Goal: Task Accomplishment & Management: Manage account settings

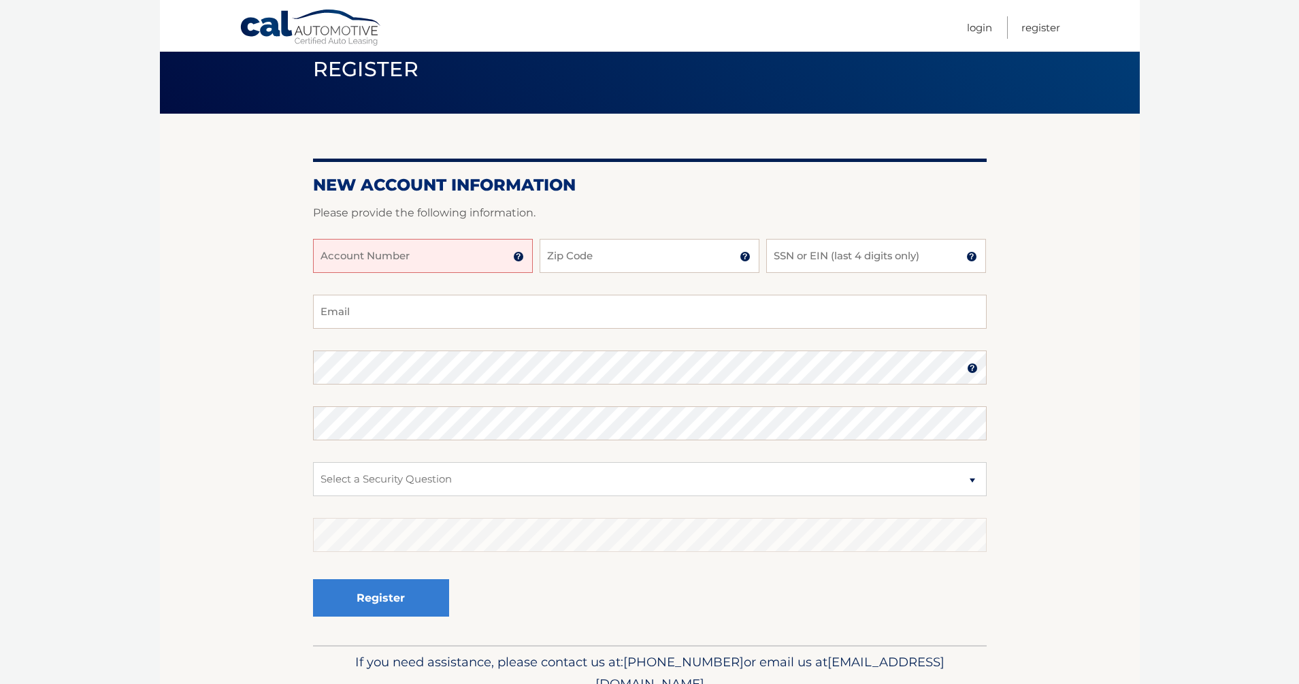
scroll to position [50, 0]
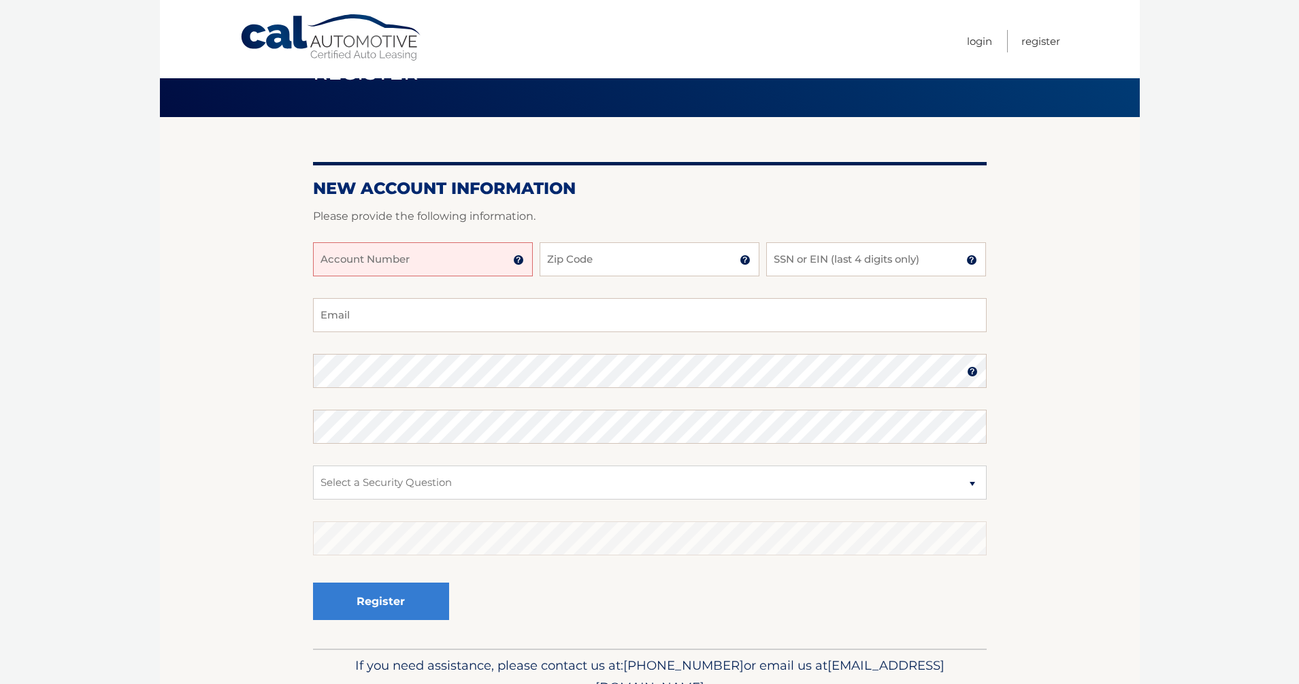
click at [970, 371] on img at bounding box center [972, 371] width 11 height 11
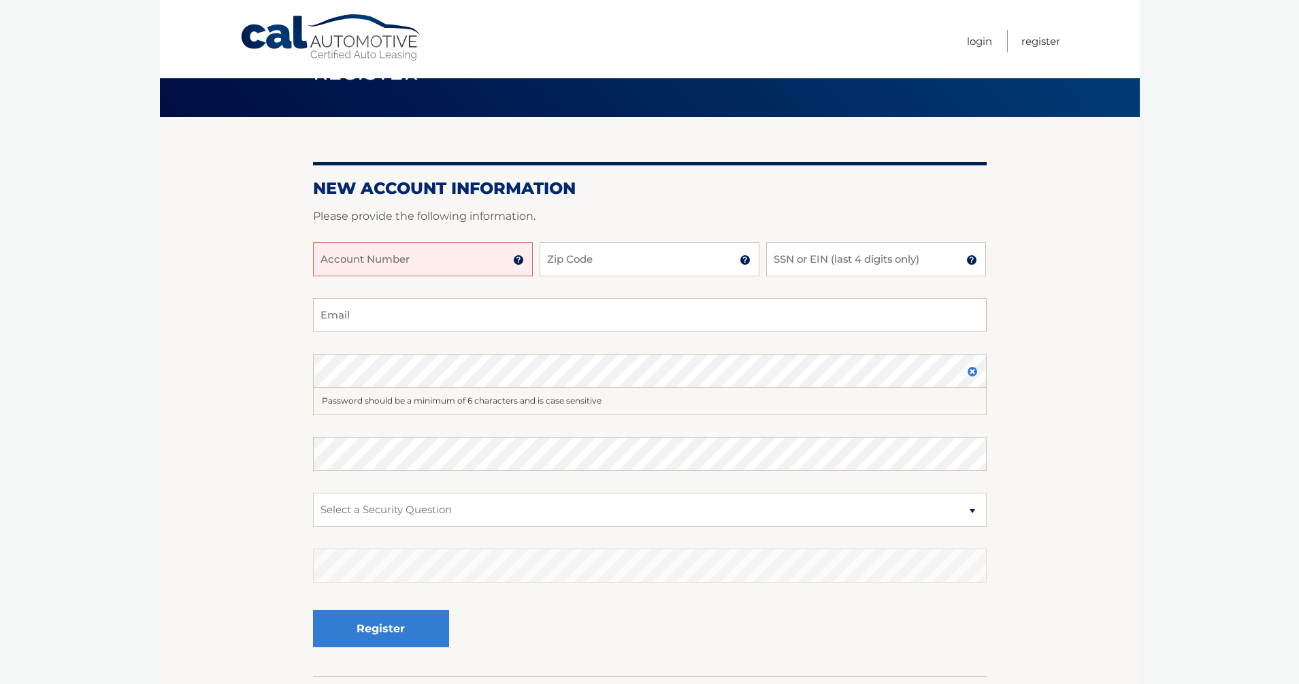
click at [493, 264] on input "Account Number" at bounding box center [423, 259] width 220 height 34
type input "44455979236"
type input "33146"
click at [799, 255] on input "SSN or EIN (last 4 digits only)" at bounding box center [876, 259] width 220 height 34
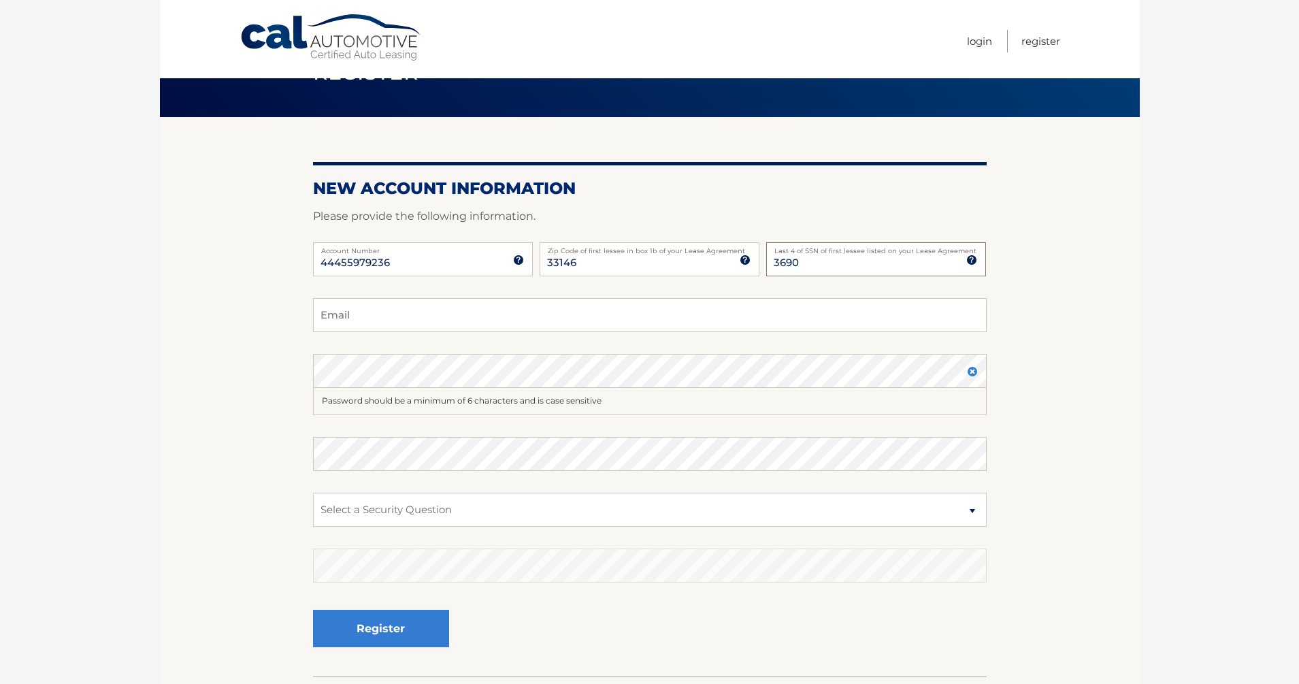
type input "3690"
click at [661, 319] on input "Email" at bounding box center [650, 315] width 674 height 34
type input "luzi.sommer@gmail.com"
click at [457, 519] on select "Select a Security Question What was the name of your elementary school? What is…" at bounding box center [650, 510] width 674 height 34
select select "1"
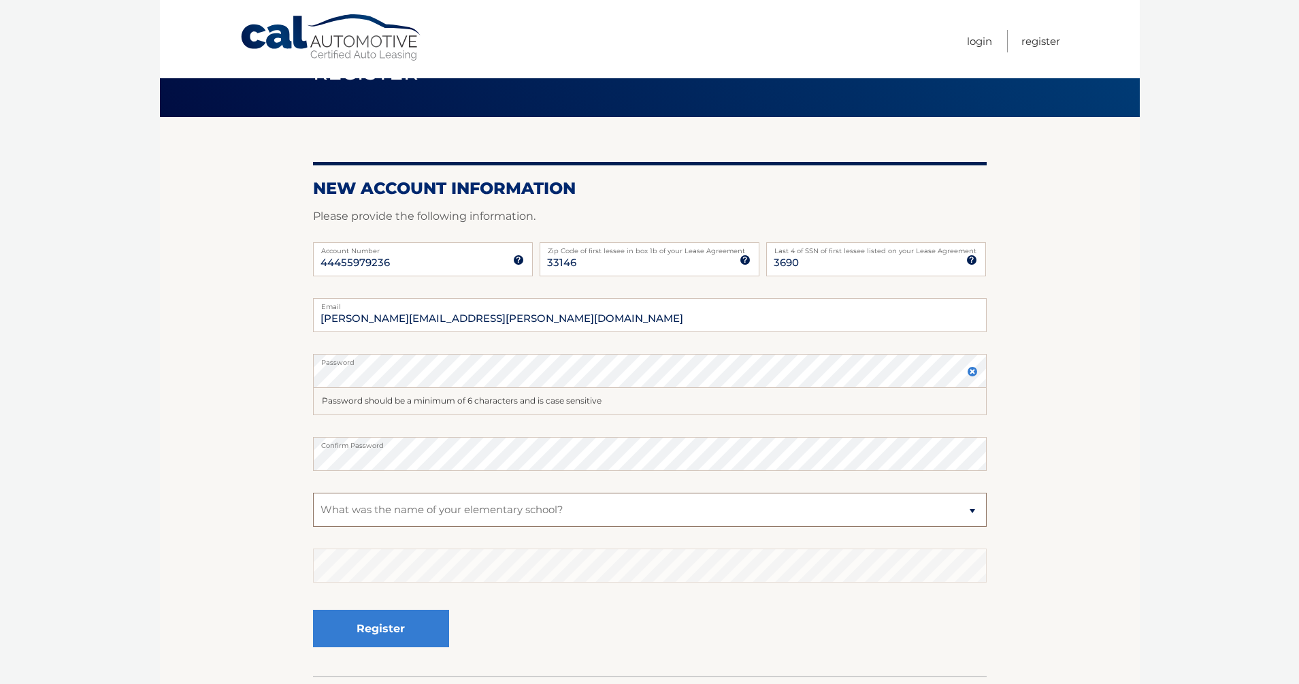
click at [313, 493] on select "Select a Security Question What was the name of your elementary school? What is…" at bounding box center [650, 510] width 674 height 34
click at [380, 622] on button "Register" at bounding box center [381, 628] width 136 height 37
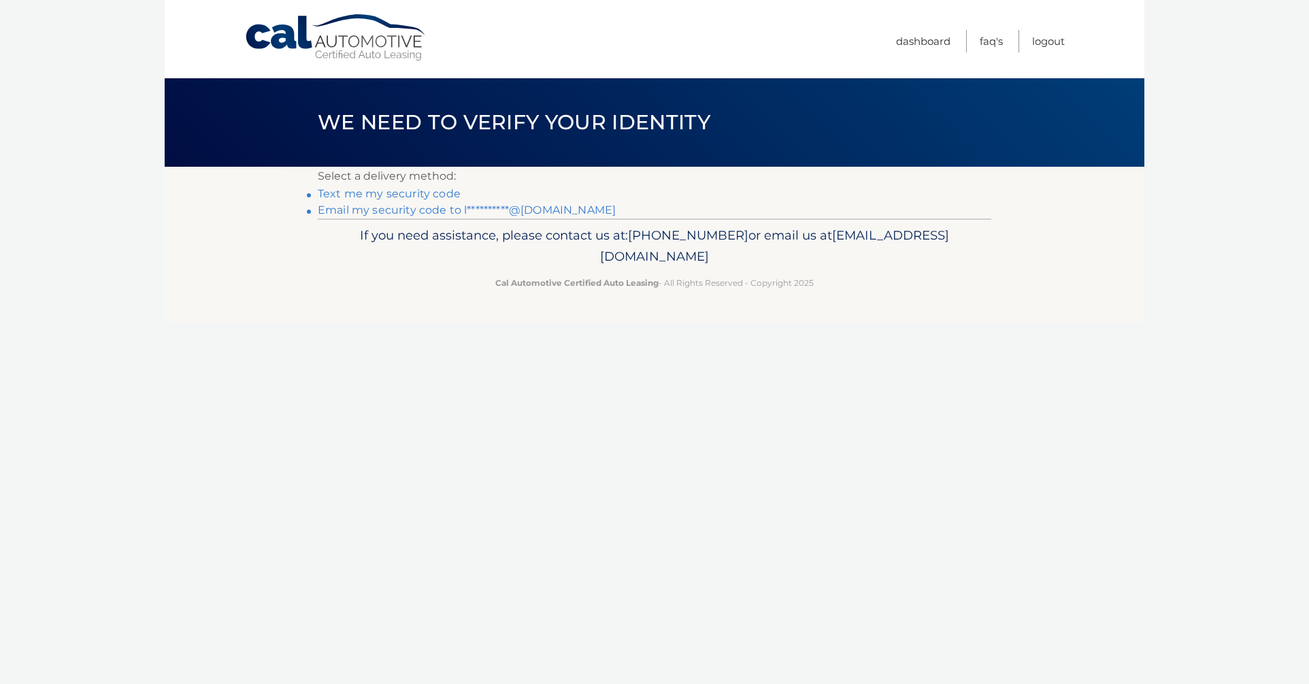
click at [452, 211] on link "**********" at bounding box center [467, 209] width 298 height 13
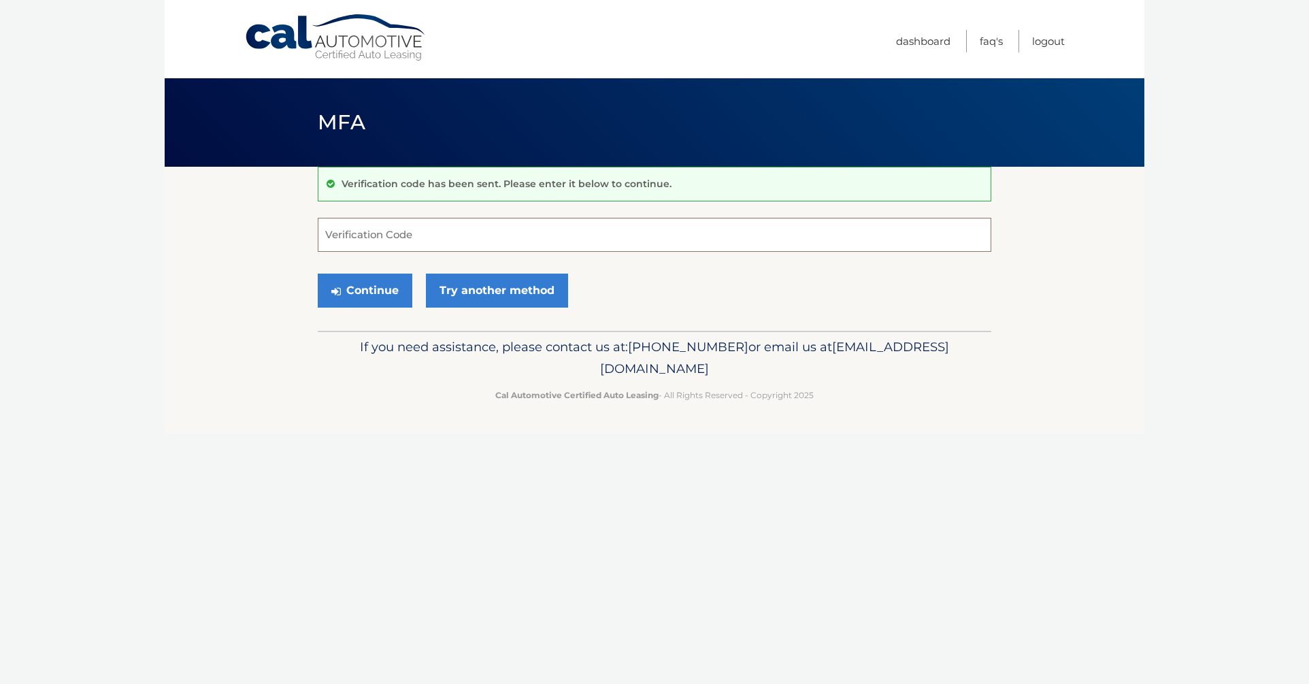
click at [463, 238] on input "Verification Code" at bounding box center [655, 235] width 674 height 34
type input "461254"
click at [376, 291] on button "Continue" at bounding box center [365, 291] width 95 height 34
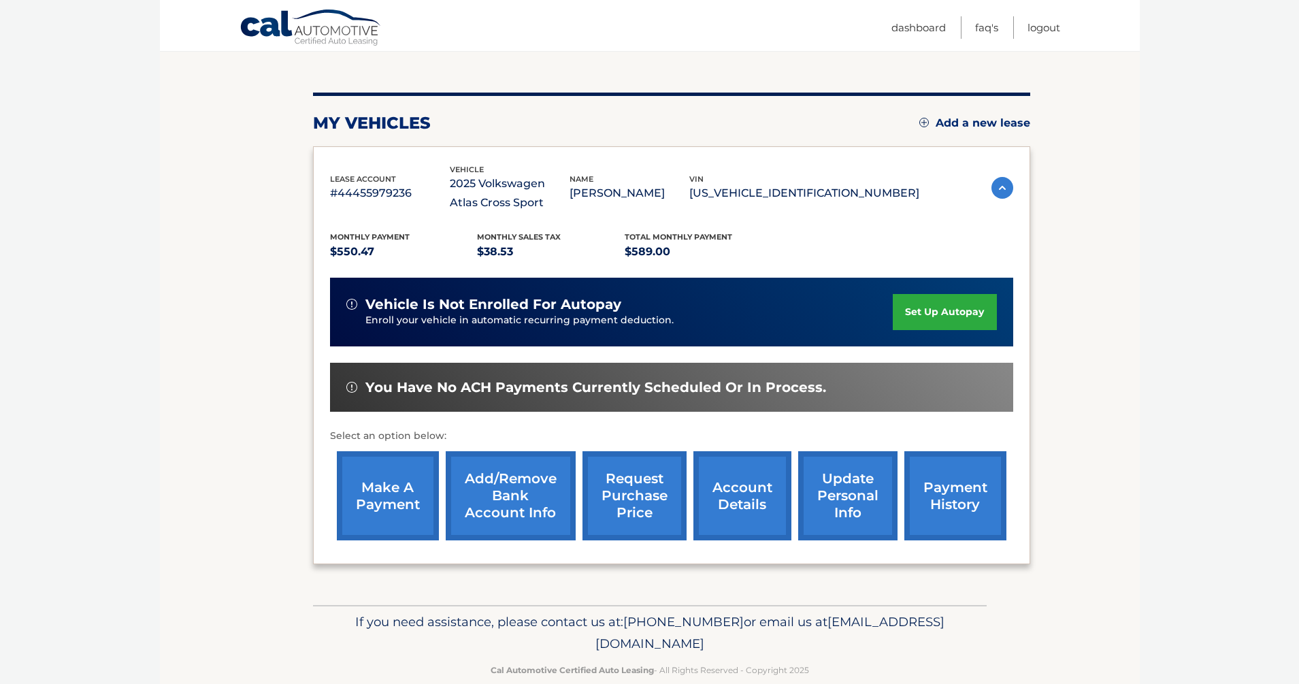
scroll to position [136, 0]
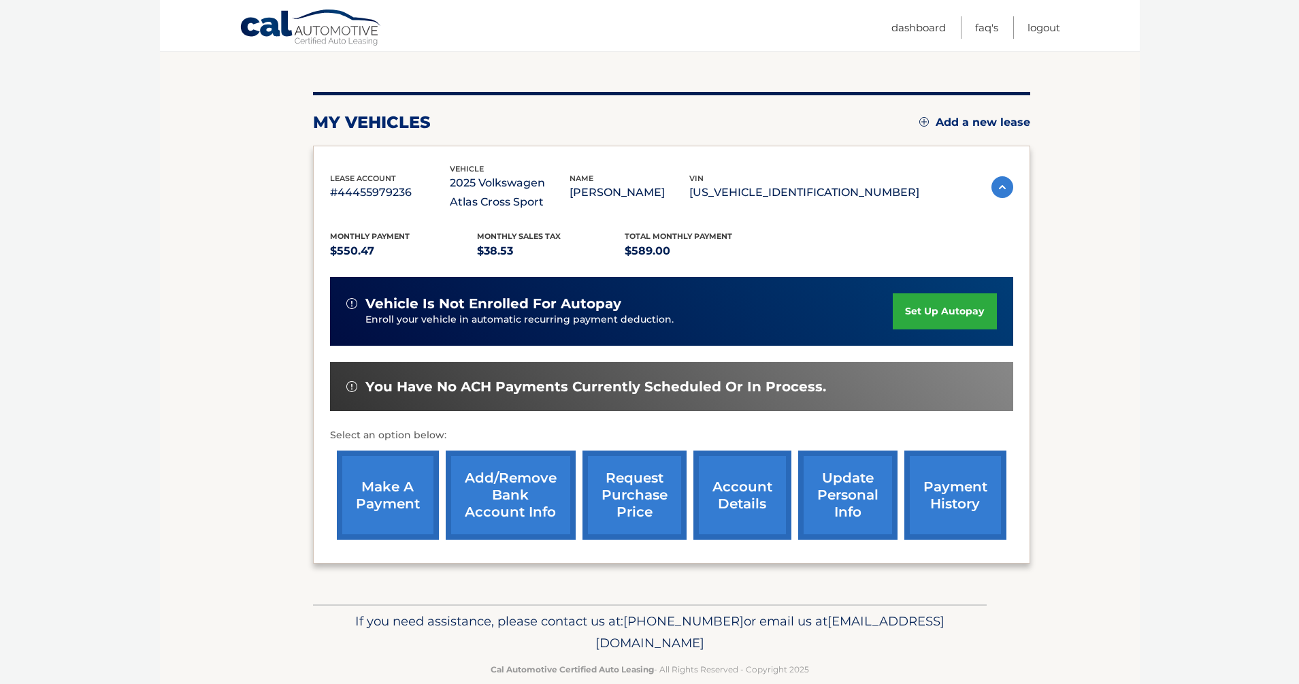
click at [522, 494] on link "Add/Remove bank account info" at bounding box center [511, 494] width 130 height 89
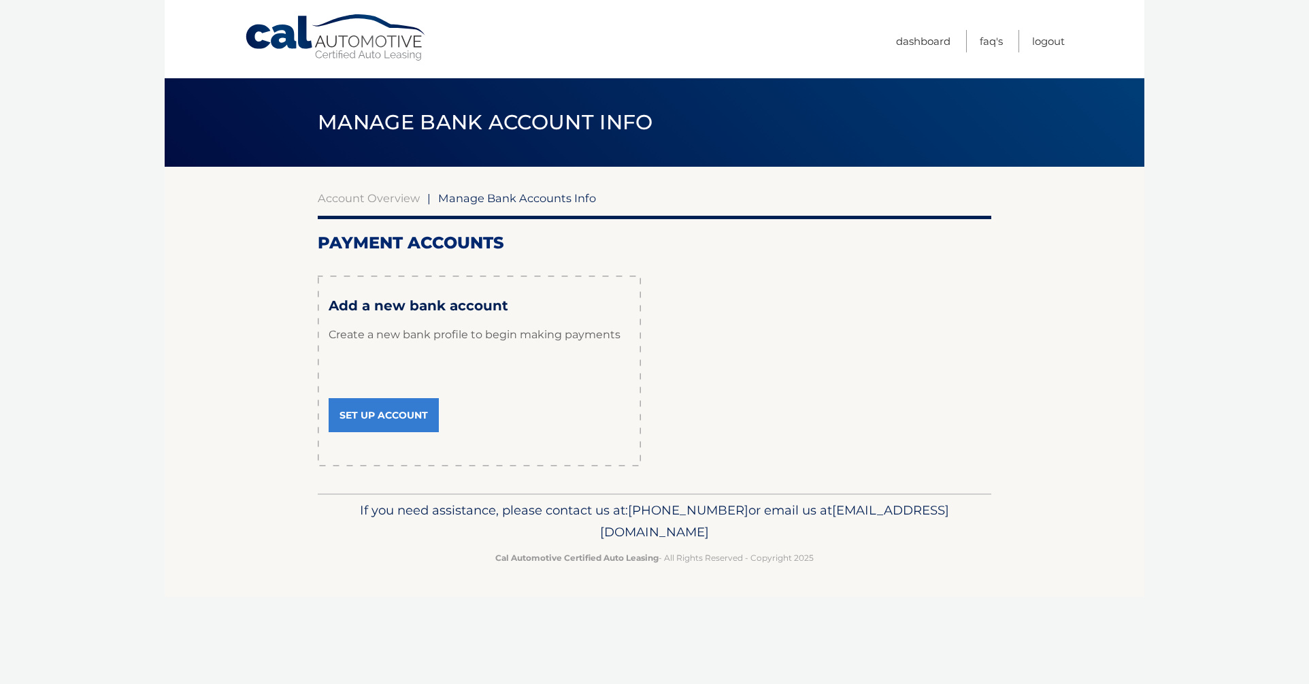
click at [412, 416] on link "Set Up Account" at bounding box center [384, 415] width 110 height 34
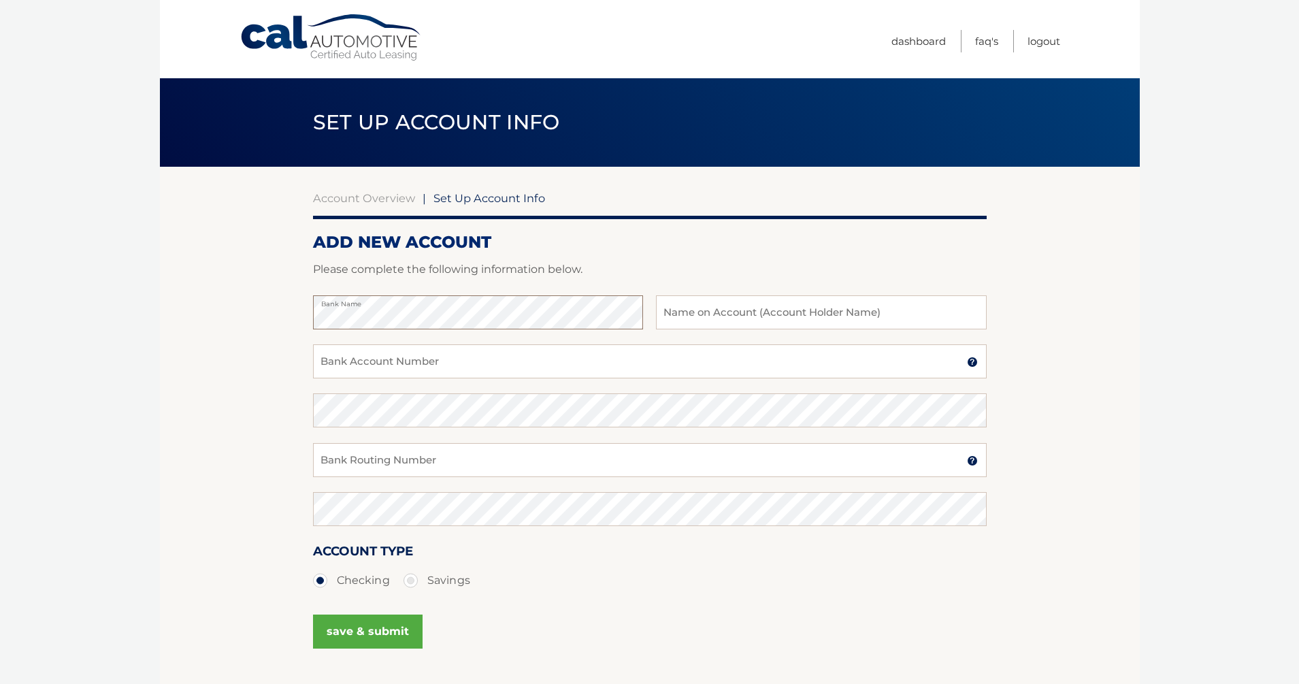
click at [272, 318] on section "Account Overview | Set Up Account Info ADD NEW ACCOUNT Please complete the foll…" at bounding box center [650, 426] width 980 height 519
type input "[PERSON_NAME]"
click at [537, 357] on input "Bank Account Number" at bounding box center [650, 361] width 674 height 34
click at [531, 361] on input "Bank Account Number" at bounding box center [650, 361] width 674 height 34
type input "362203595"
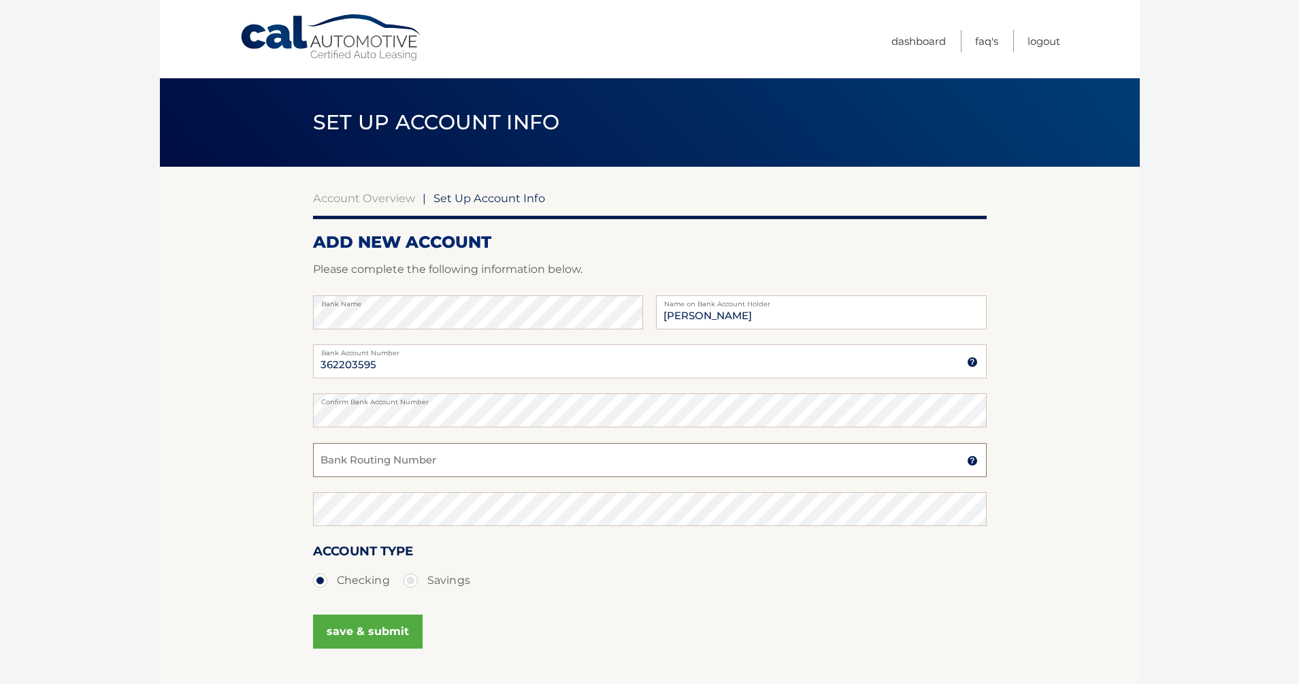
click at [455, 458] on input "Bank Routing Number" at bounding box center [650, 460] width 674 height 34
type input "021000021"
click at [384, 629] on button "save & submit" at bounding box center [368, 631] width 110 height 34
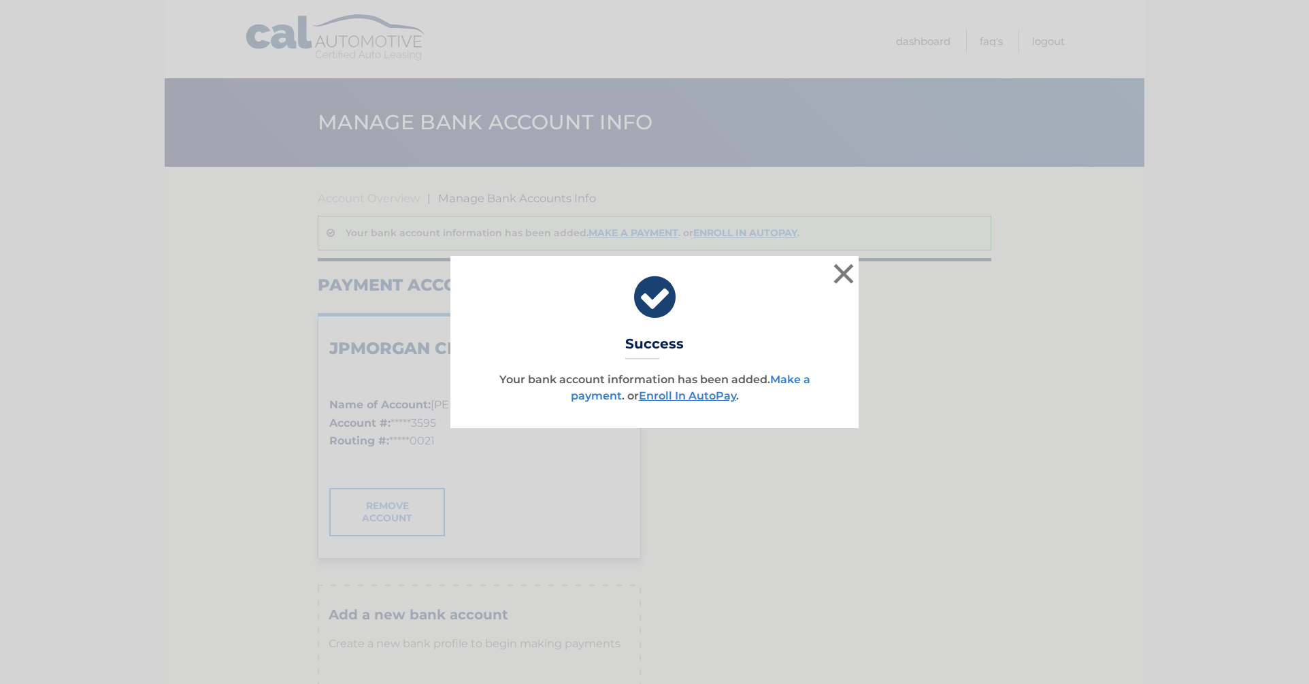
click at [605, 397] on link "Make a payment" at bounding box center [691, 387] width 240 height 29
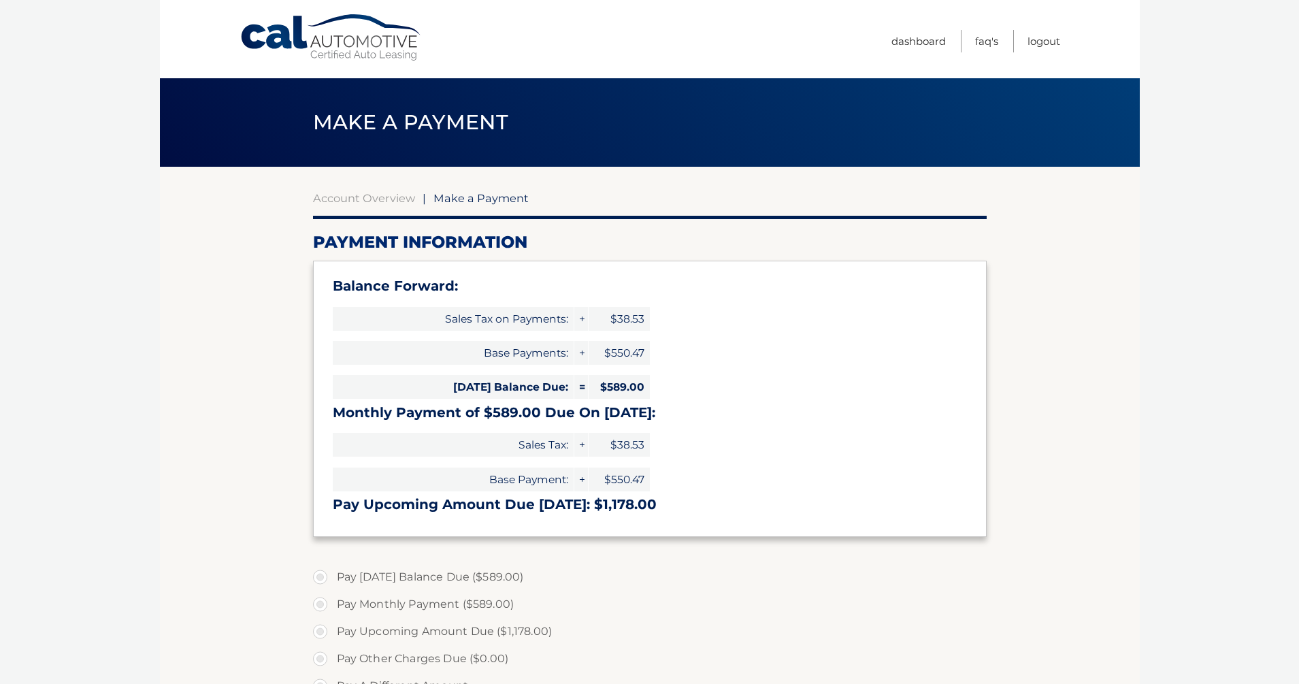
select select "MDFmMzg5YzYtYjYxYi00ZDZhLWFmMTgtOTk1MGNhZjhjNTQx"
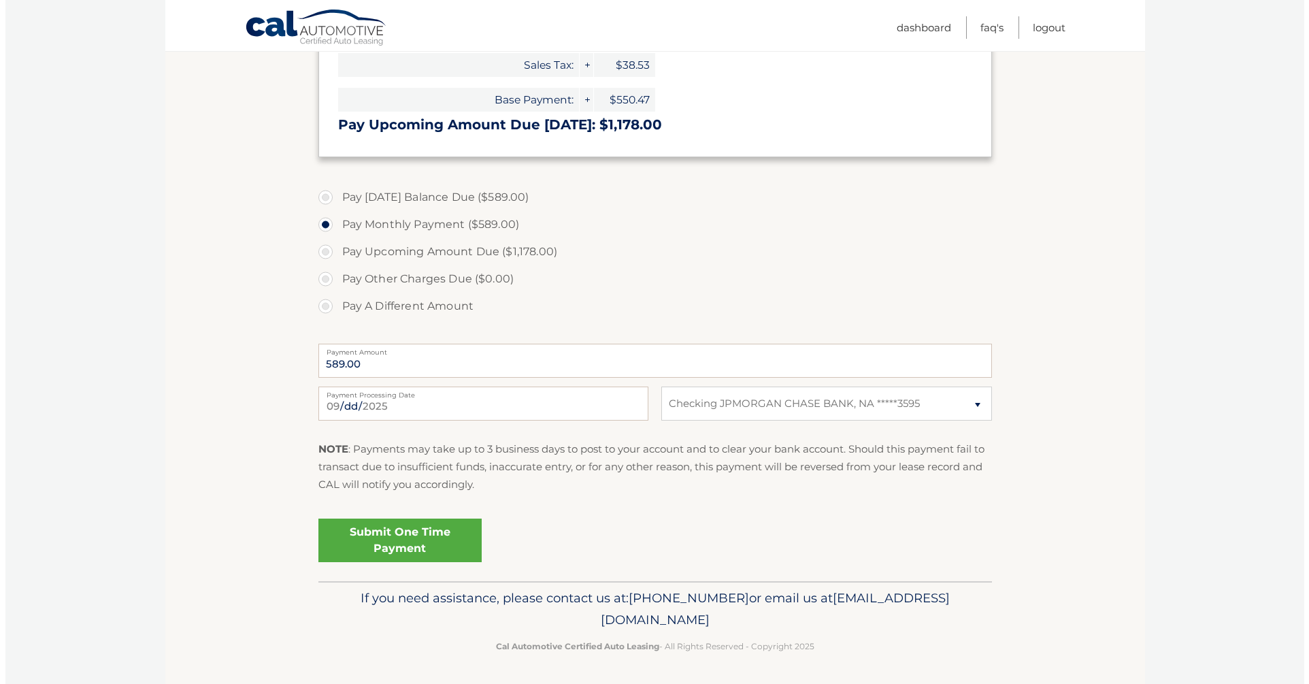
scroll to position [380, 0]
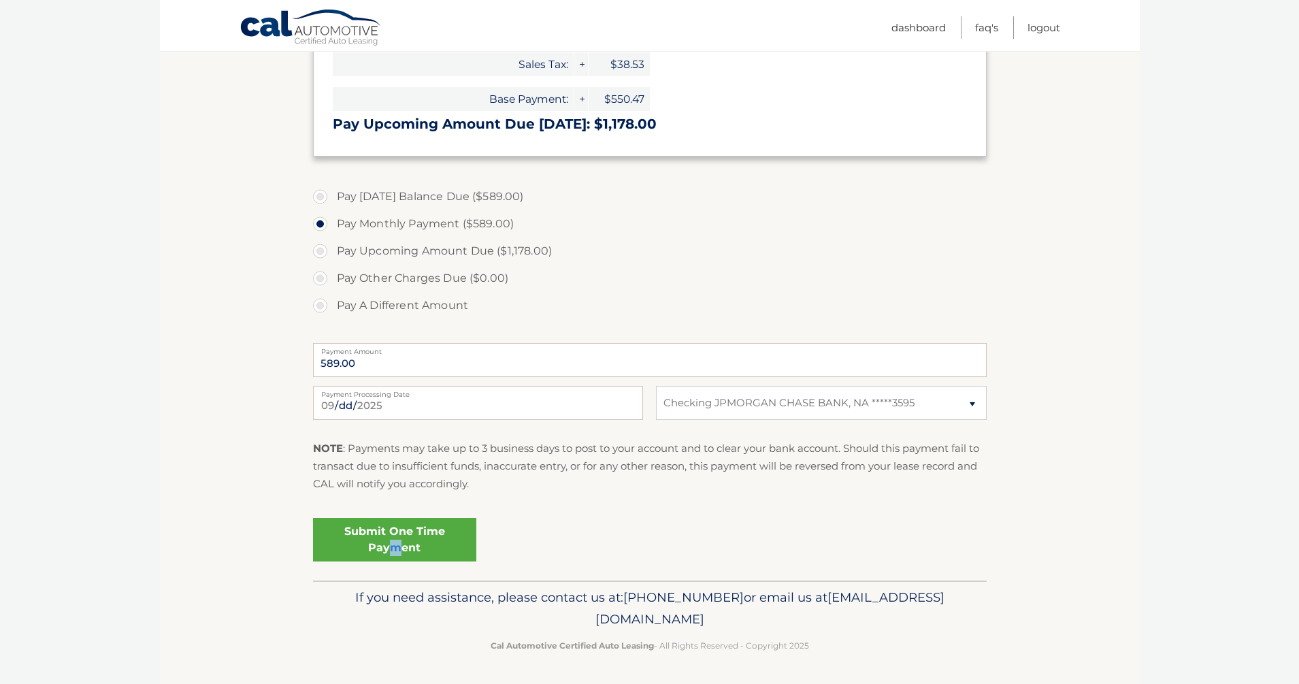
click at [397, 540] on link "Submit One Time Payment" at bounding box center [394, 540] width 163 height 44
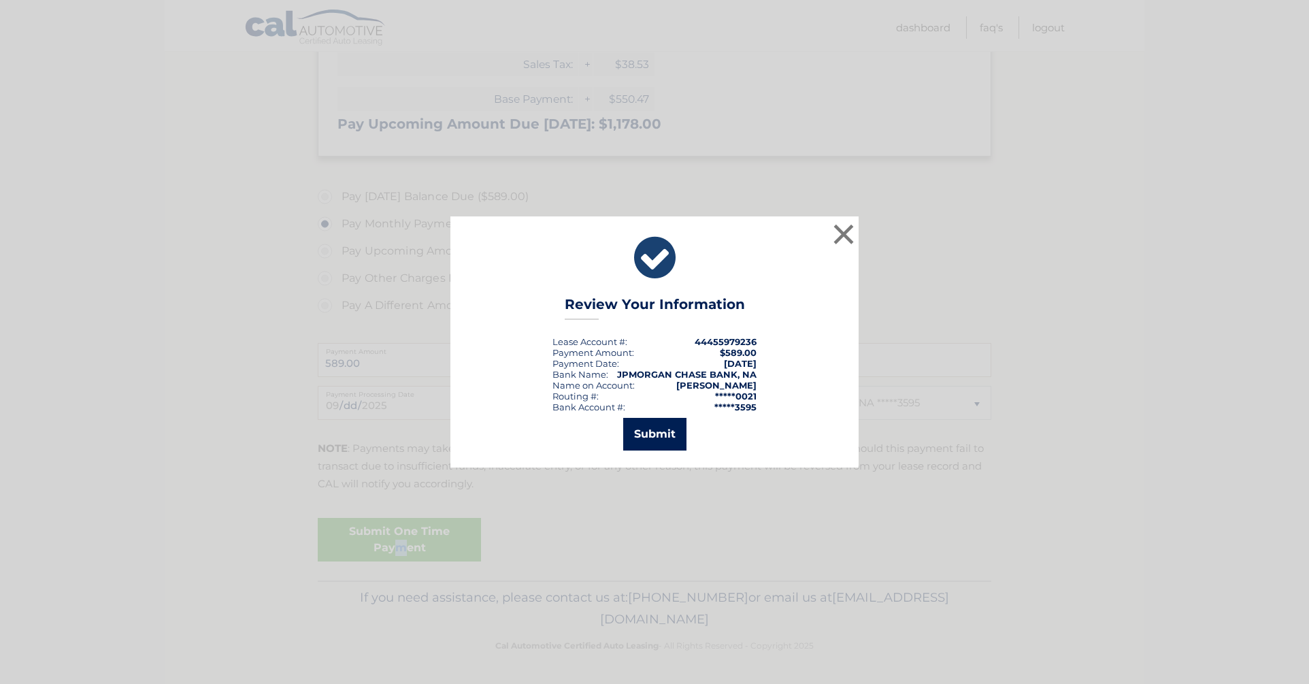
click at [660, 432] on button "Submit" at bounding box center [654, 434] width 63 height 33
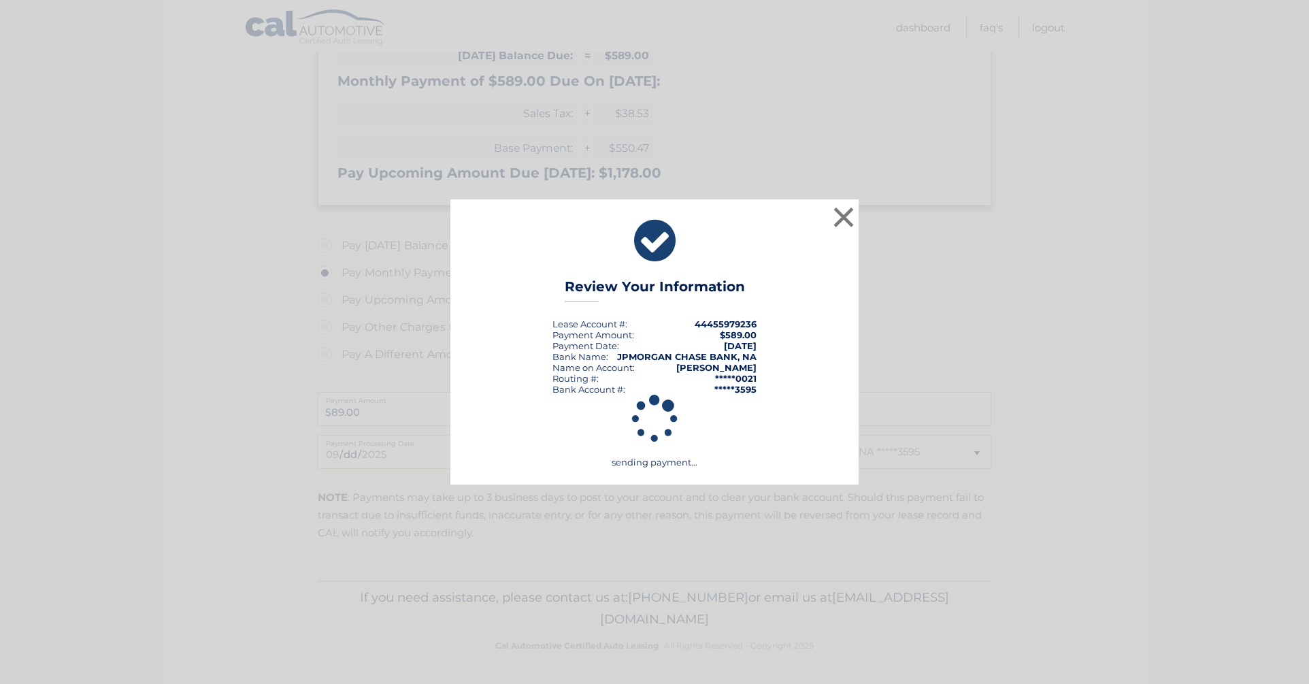
scroll to position [331, 0]
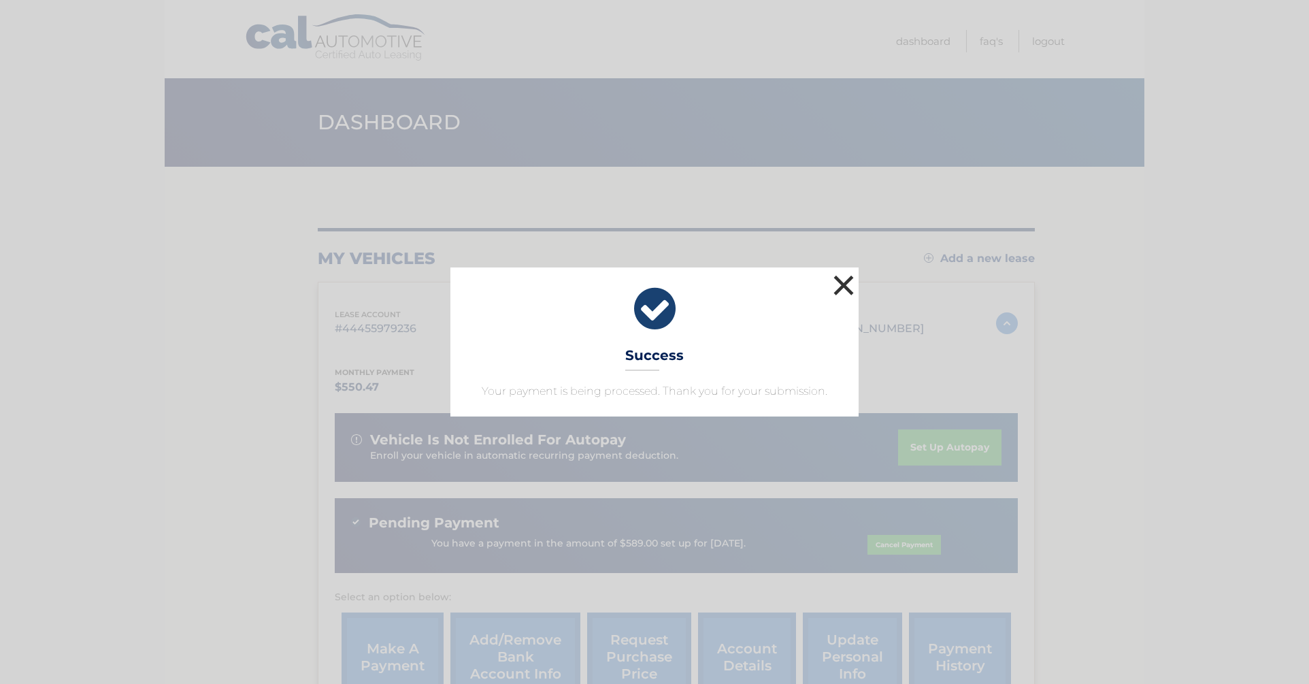
click at [842, 280] on button "×" at bounding box center [843, 284] width 27 height 27
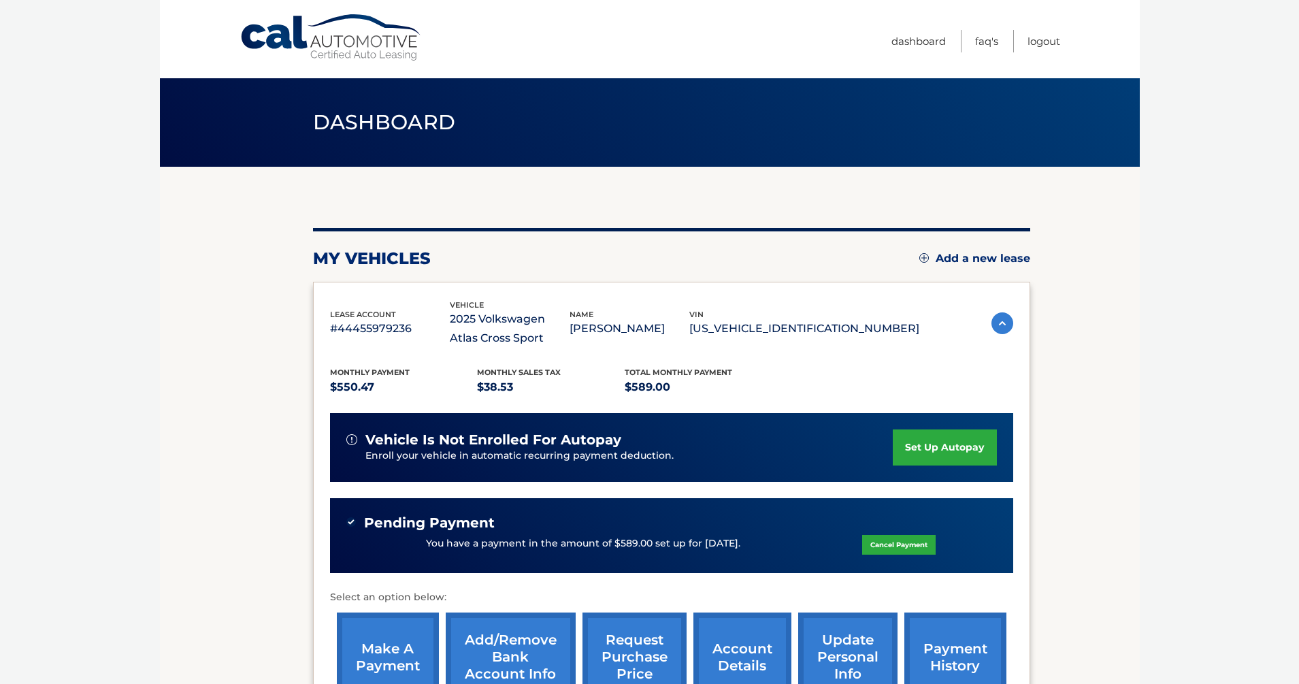
click at [930, 444] on link "set up autopay" at bounding box center [944, 447] width 103 height 36
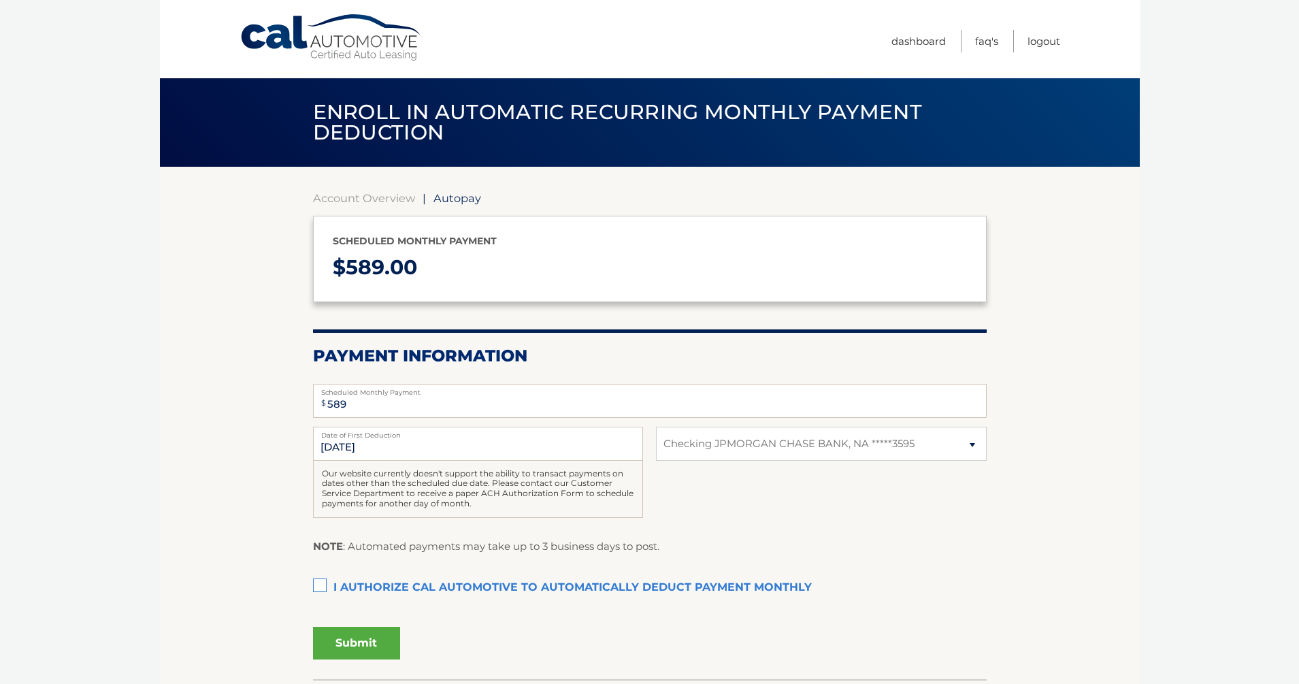
select select "MDFmMzg5YzYtYjYxYi00ZDZhLWFmMTgtOTk1MGNhZjhjNTQx"
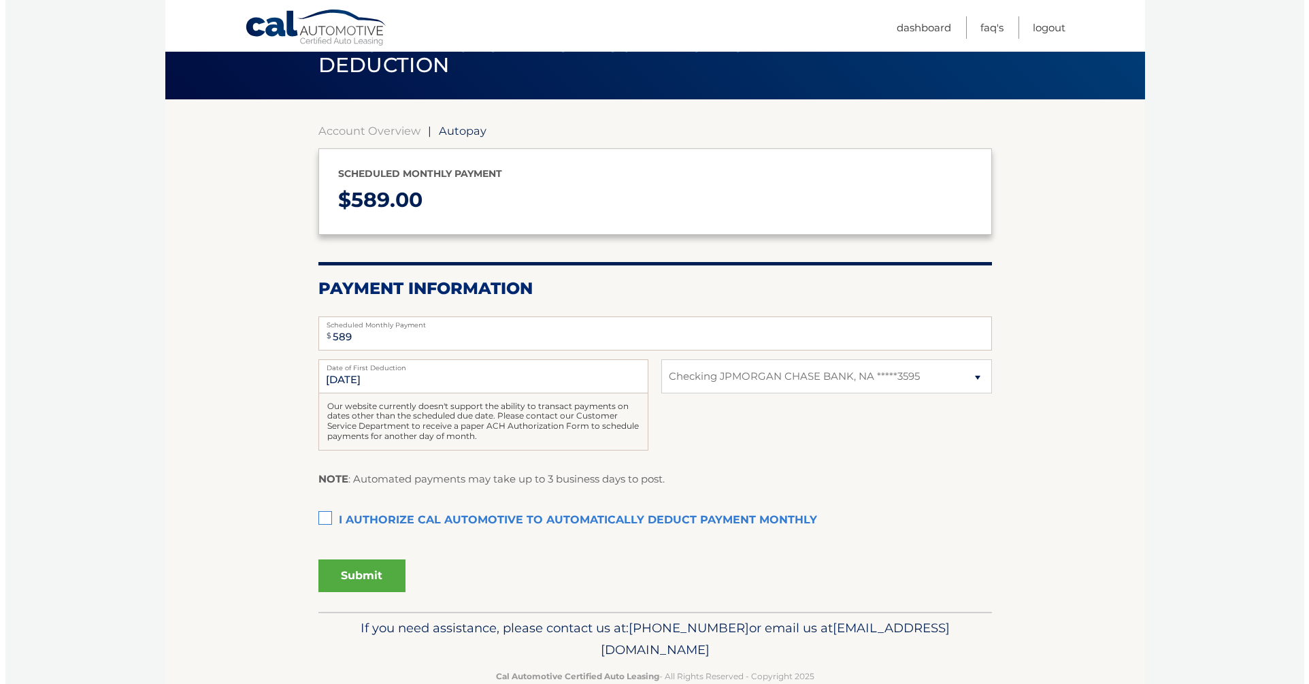
scroll to position [68, 0]
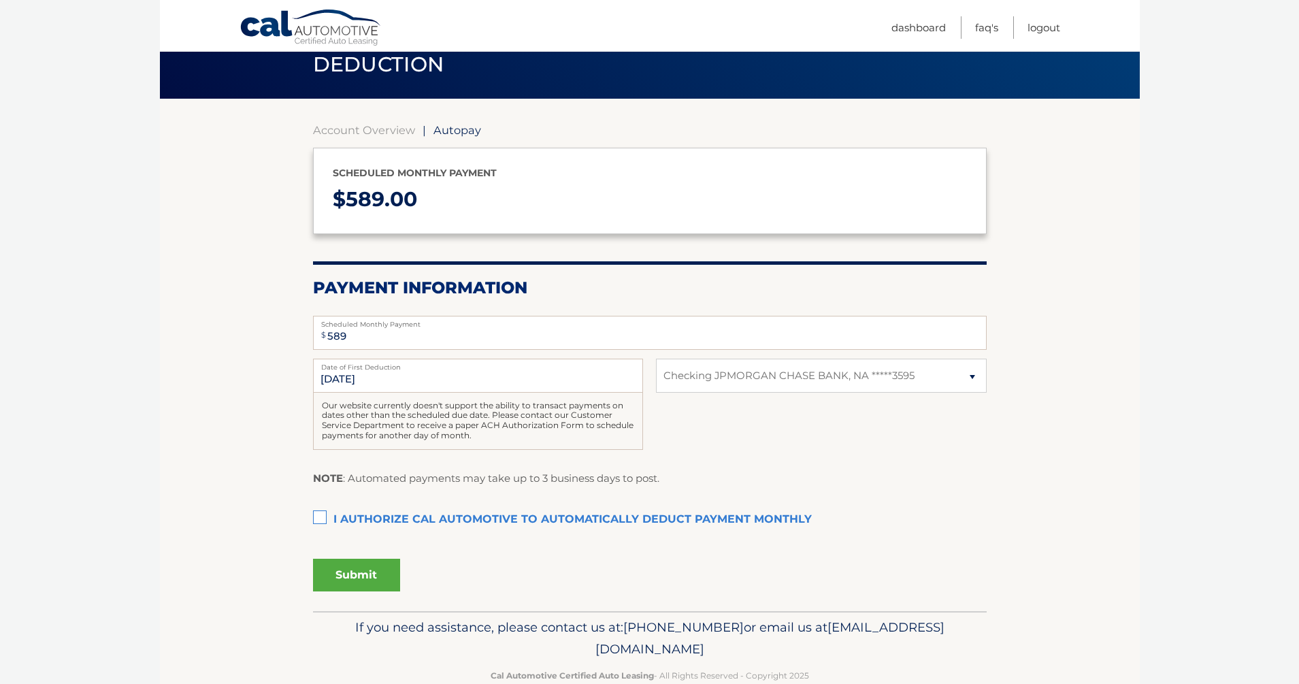
click at [318, 519] on label "I authorize cal automotive to automatically deduct payment monthly This checkbo…" at bounding box center [650, 519] width 674 height 27
click at [0, 0] on input "I authorize cal automotive to automatically deduct payment monthly This checkbo…" at bounding box center [0, 0] width 0 height 0
click at [374, 578] on button "Submit" at bounding box center [356, 575] width 87 height 33
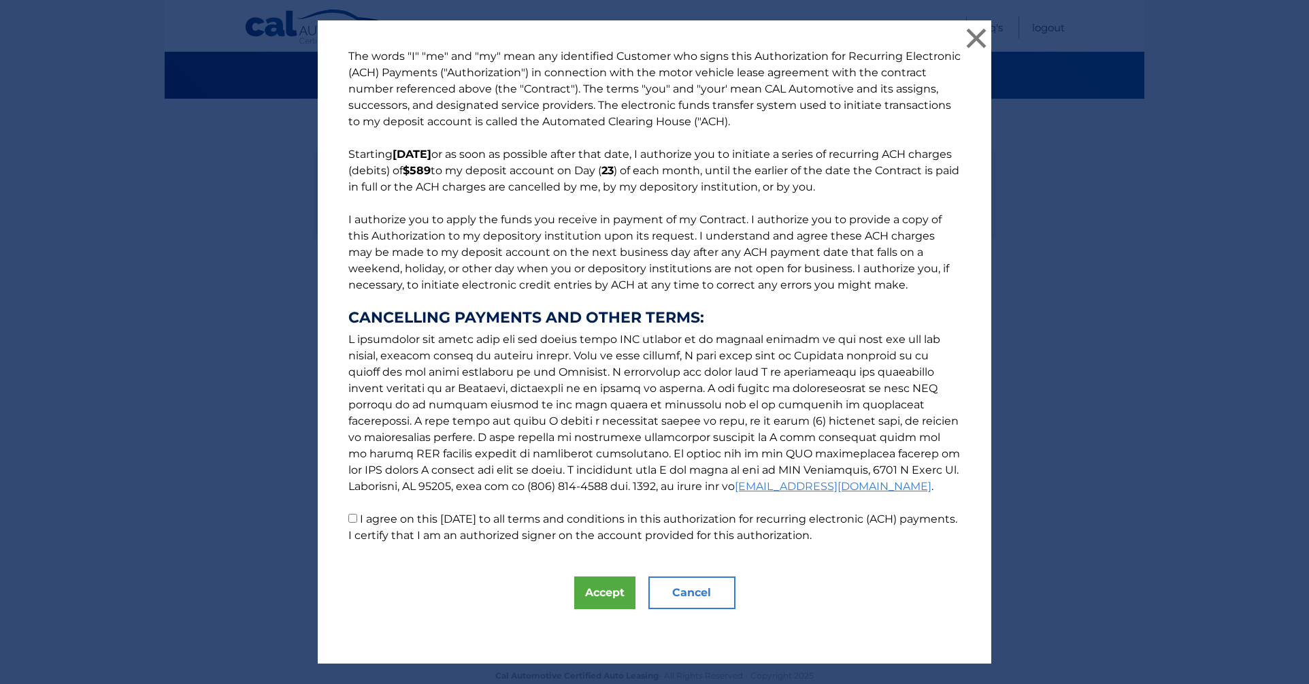
click at [348, 518] on input "I agree on this 09/02/2025 to all terms and conditions in this authorization fo…" at bounding box center [352, 518] width 9 height 9
checkbox input "true"
click at [579, 590] on button "Accept" at bounding box center [604, 592] width 61 height 33
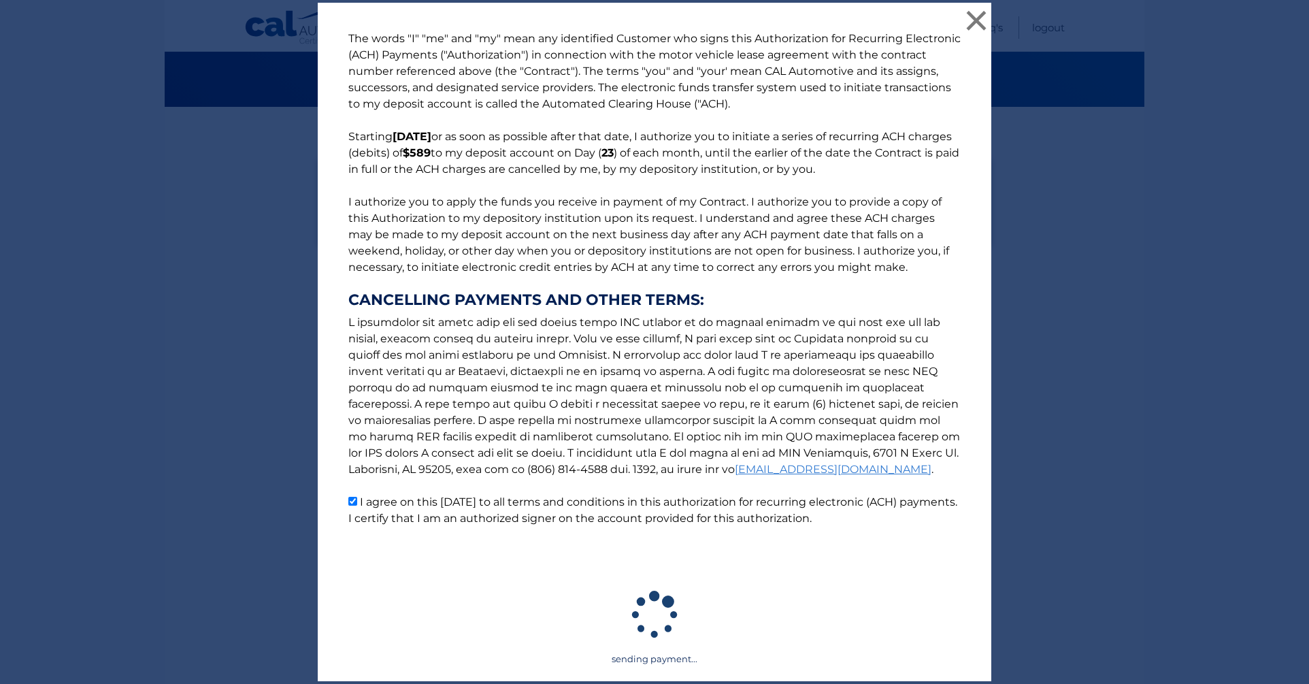
scroll to position [60, 0]
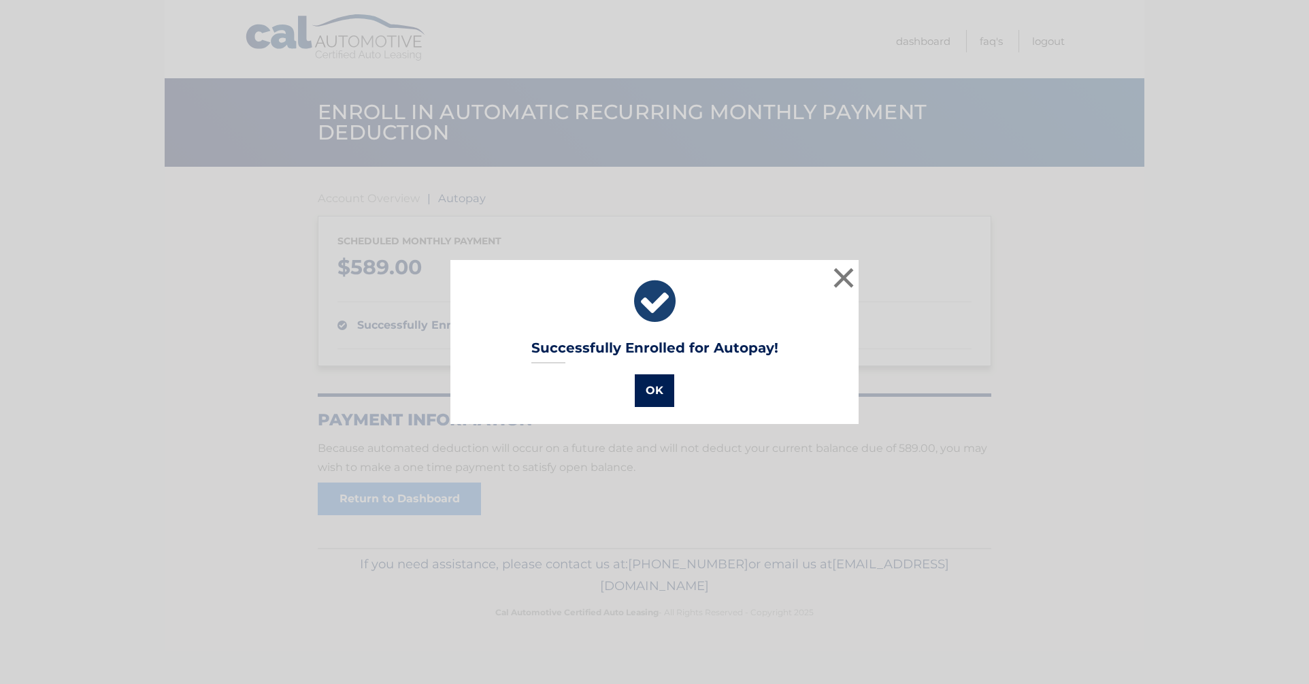
click at [642, 387] on button "OK" at bounding box center [654, 390] width 39 height 33
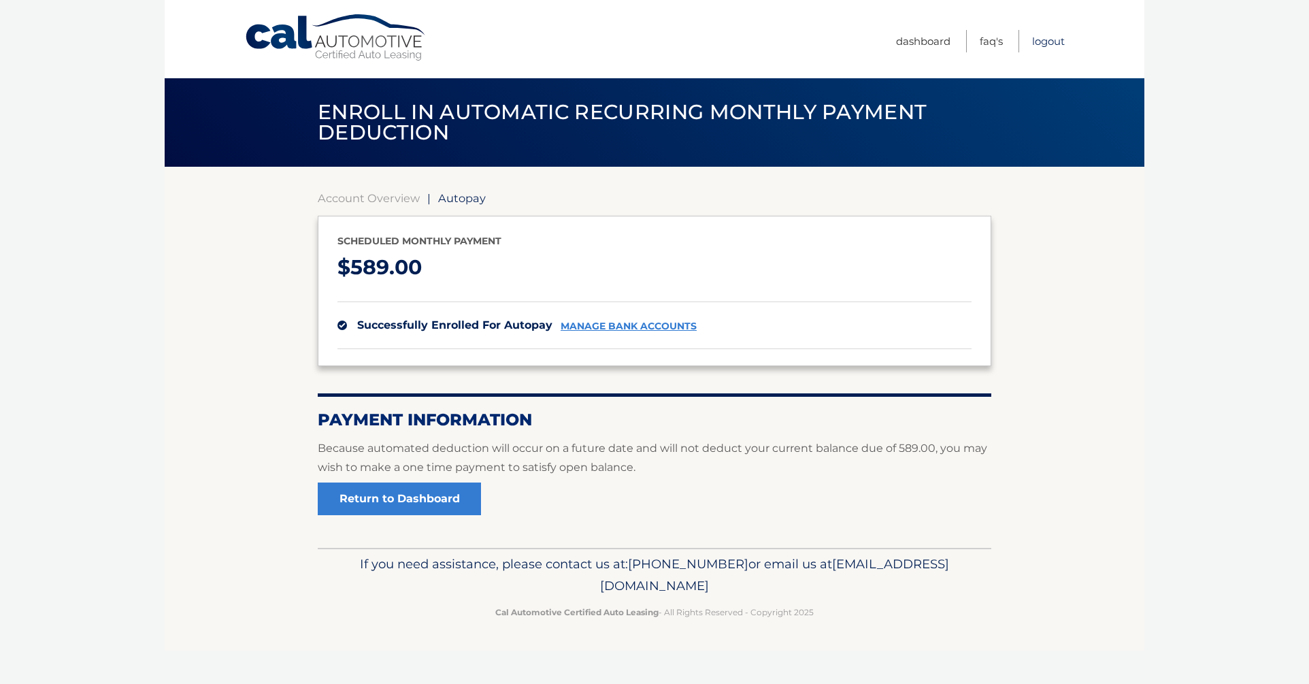
click at [1047, 39] on link "Logout" at bounding box center [1048, 41] width 33 height 22
